Goal: Check status: Check status

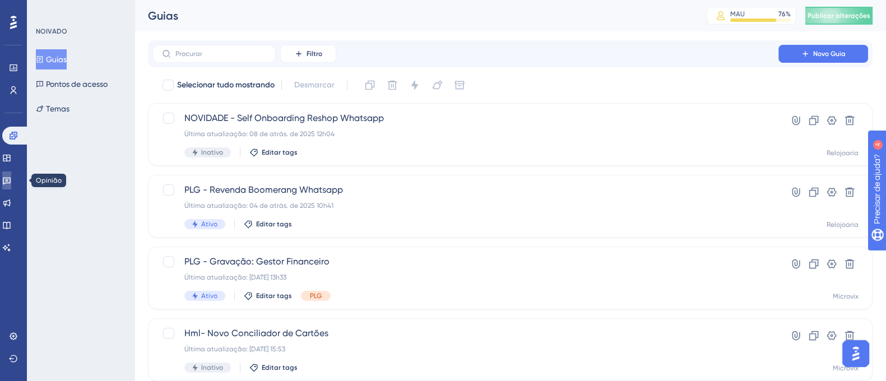
click at [11, 178] on icon at bounding box center [7, 181] width 8 height 7
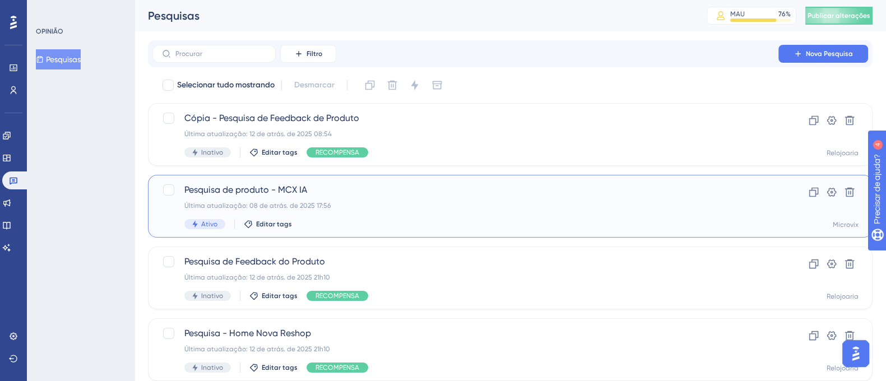
click at [447, 214] on div "Pesquisa de produto - MCX IA Última atualização: 08 de atrás. de 2025 17:56 Ati…" at bounding box center [465, 206] width 562 height 46
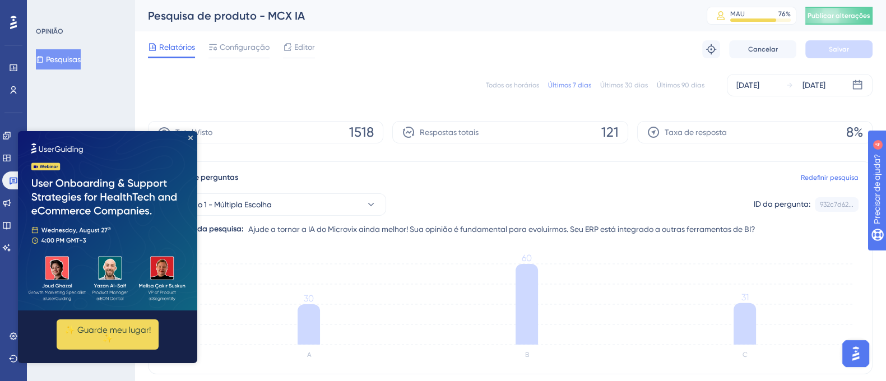
click at [190, 134] on img at bounding box center [107, 220] width 179 height 179
click at [190, 137] on icon "Fechar visualização" at bounding box center [190, 138] width 4 height 4
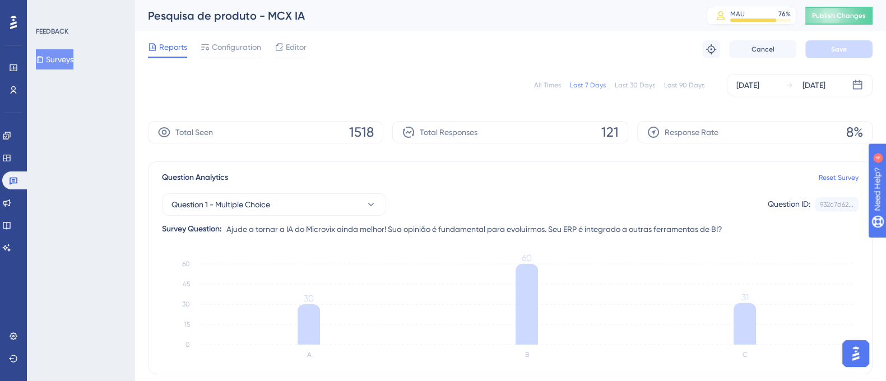
click at [555, 88] on div "All Times" at bounding box center [547, 85] width 27 height 9
click at [550, 83] on div "All Times" at bounding box center [547, 85] width 27 height 9
